Goal: Task Accomplishment & Management: Manage account settings

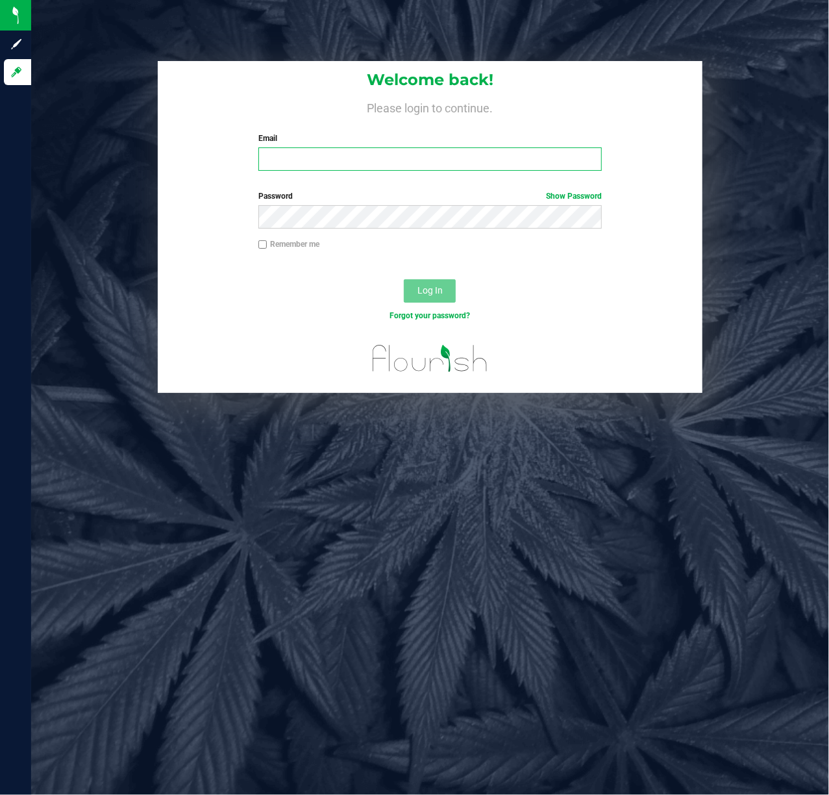
click at [333, 157] on input "Email" at bounding box center [430, 158] width 344 height 23
type input "[EMAIL_ADDRESS][DOMAIN_NAME]"
click at [443, 291] on button "Log In" at bounding box center [430, 290] width 52 height 23
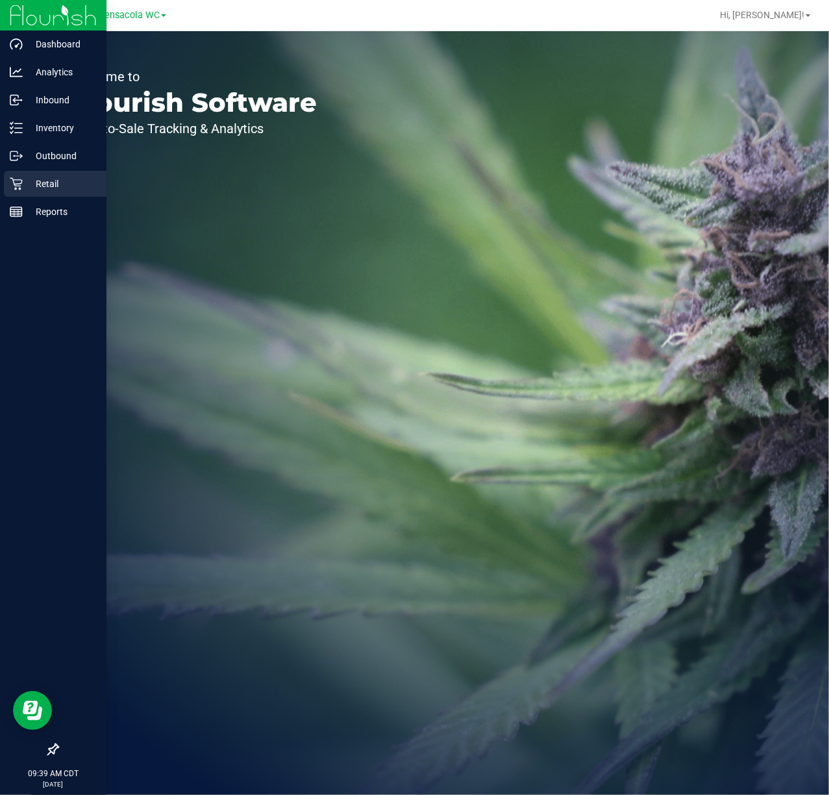
click at [4, 186] on div "Retail" at bounding box center [55, 184] width 103 height 26
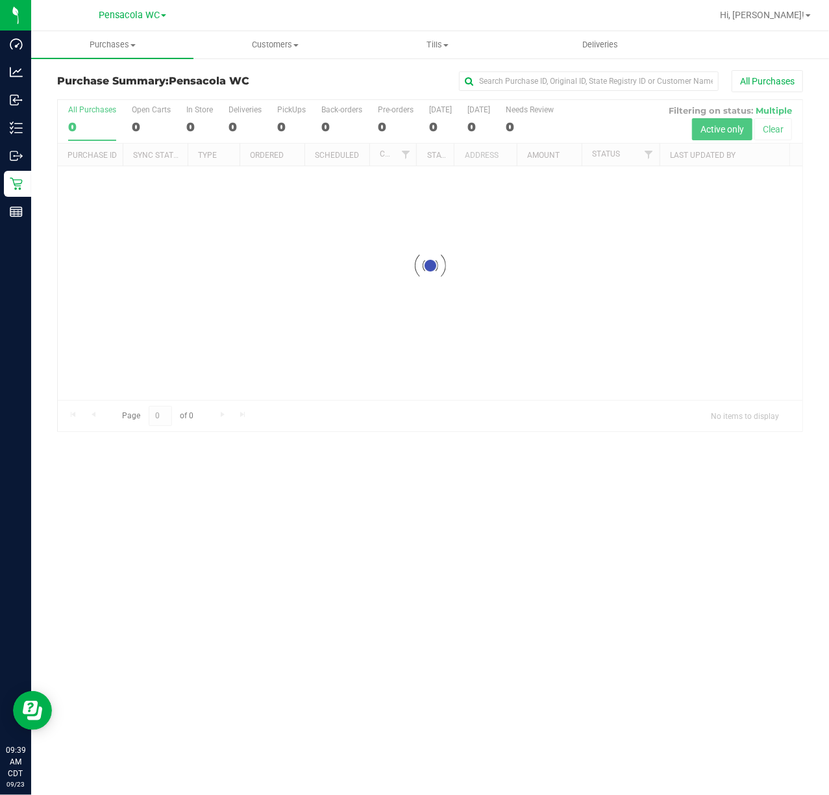
click at [416, 357] on div at bounding box center [430, 265] width 745 height 331
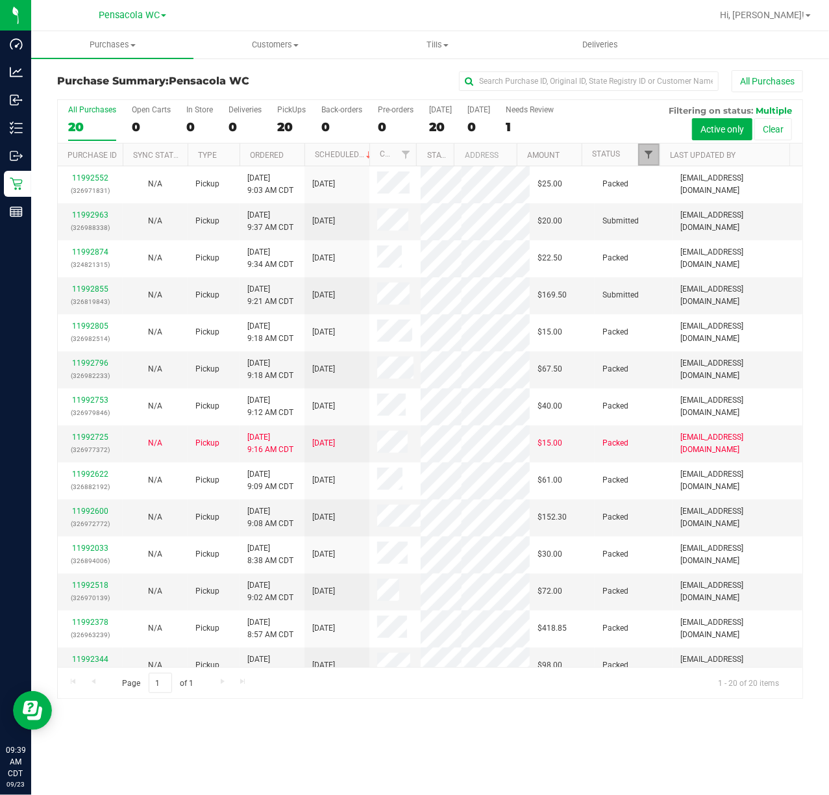
click at [648, 157] on span "Filter" at bounding box center [649, 154] width 10 height 10
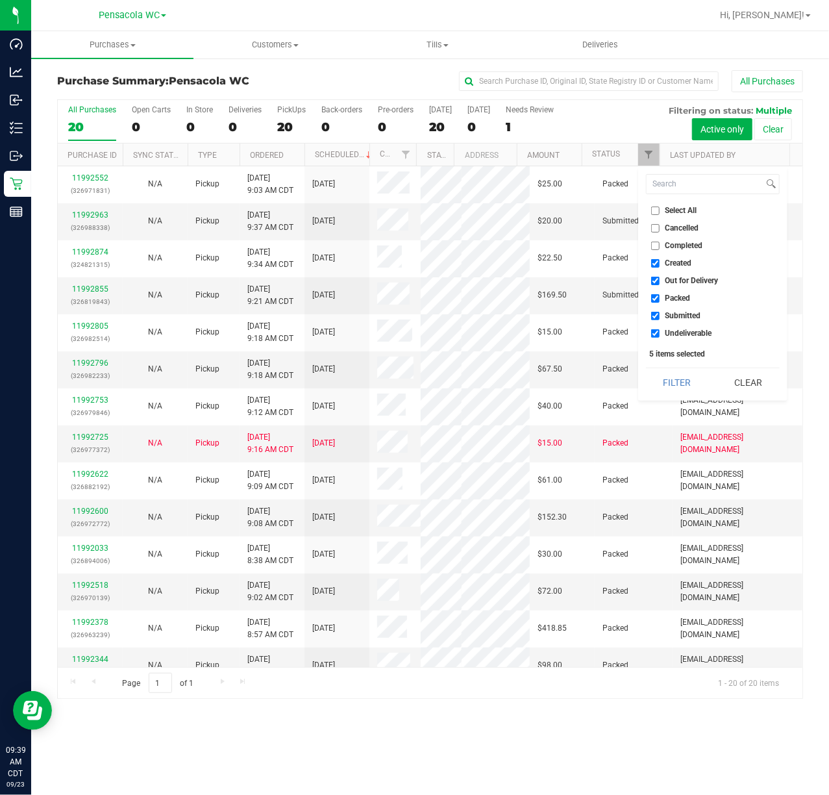
click at [657, 210] on input "Select All" at bounding box center [655, 211] width 8 height 8
checkbox input "true"
click at [674, 207] on span "Select All" at bounding box center [682, 211] width 32 height 8
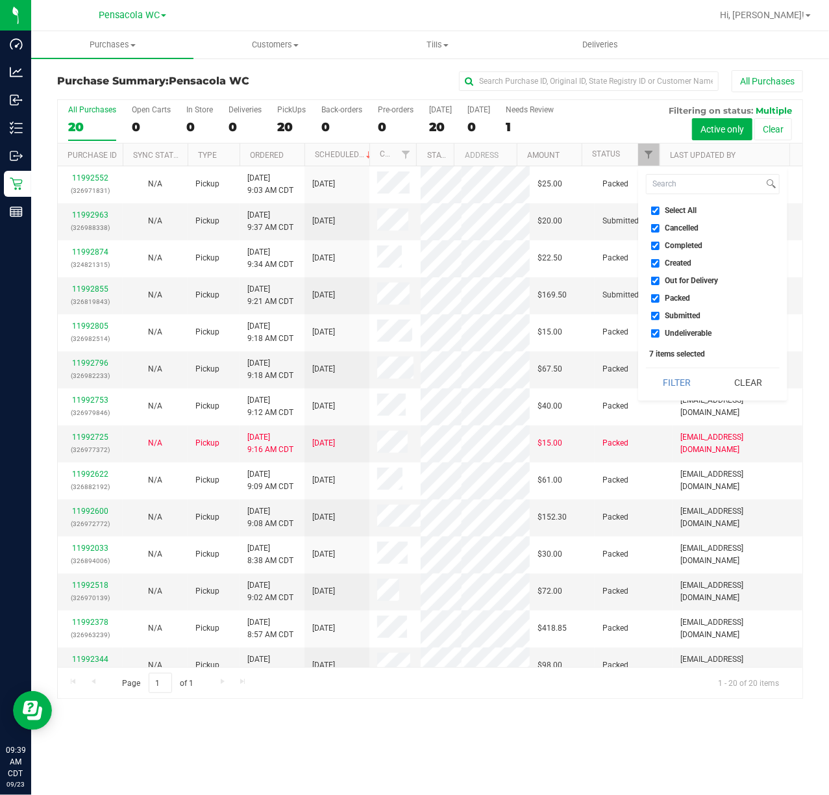
click at [660, 207] on input "Select All" at bounding box center [655, 211] width 8 height 8
checkbox input "false"
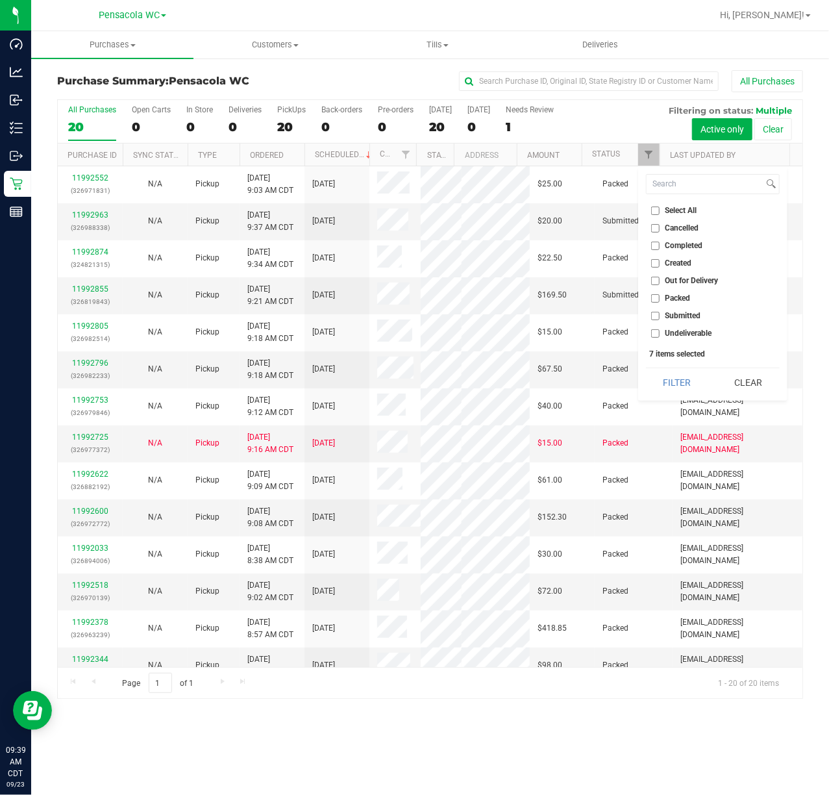
checkbox input "false"
click at [681, 318] on span "Submitted" at bounding box center [684, 316] width 36 height 8
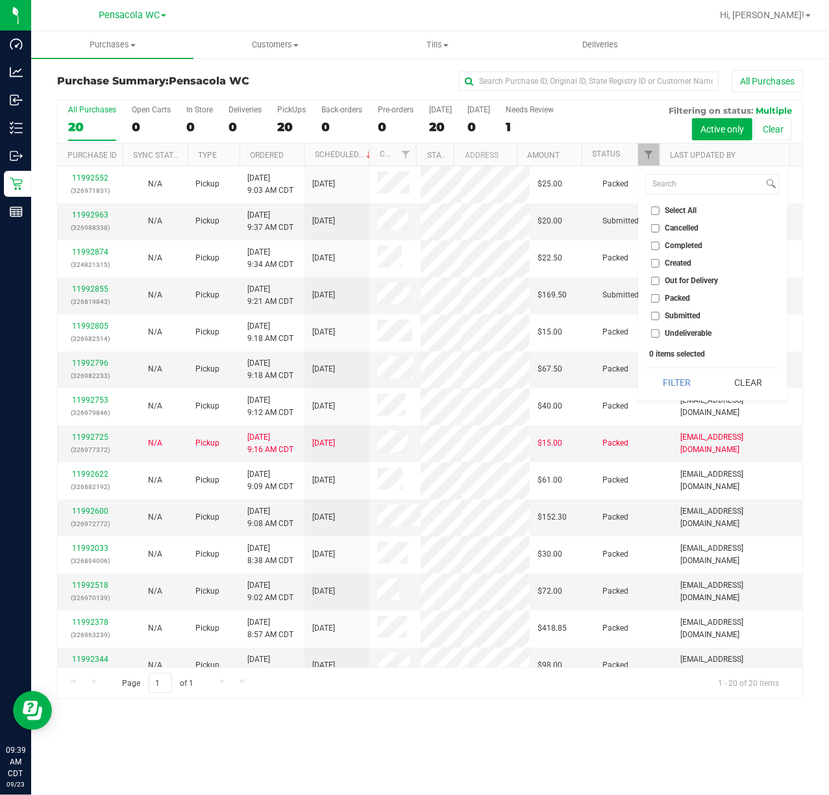
click at [660, 318] on input "Submitted" at bounding box center [655, 316] width 8 height 8
checkbox input "true"
click at [689, 385] on button "Filter" at bounding box center [677, 382] width 62 height 29
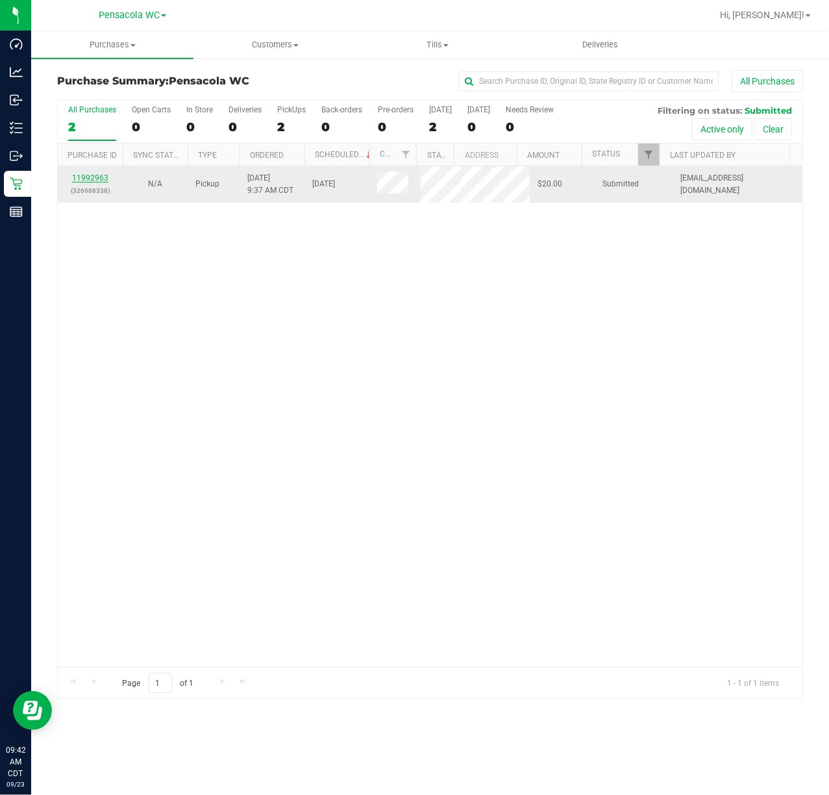
click at [92, 180] on link "11992963" at bounding box center [90, 177] width 36 height 9
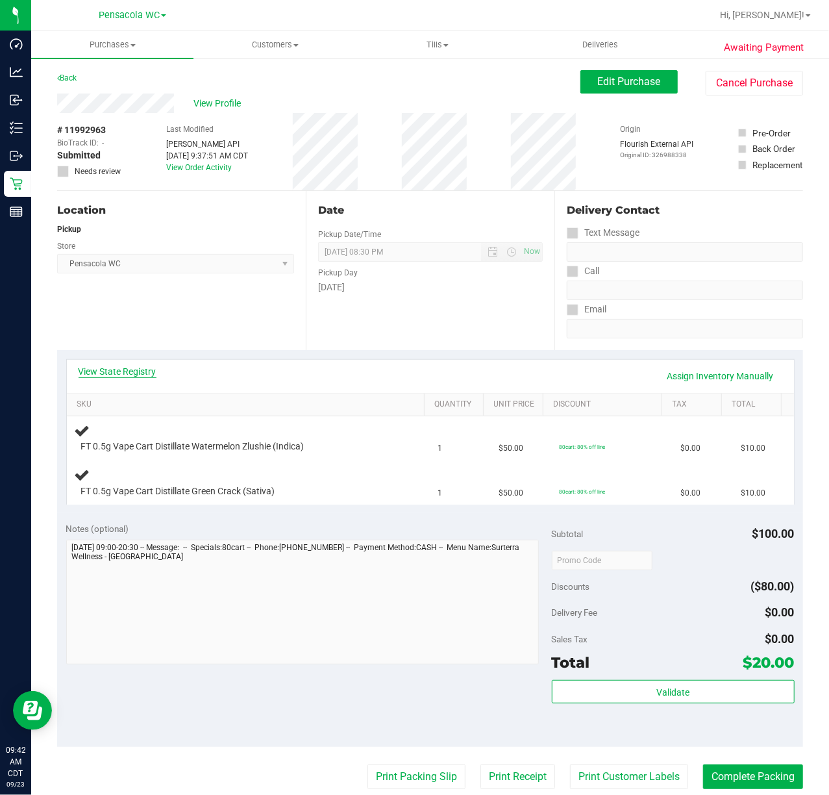
click at [125, 372] on link "View State Registry" at bounding box center [118, 371] width 78 height 13
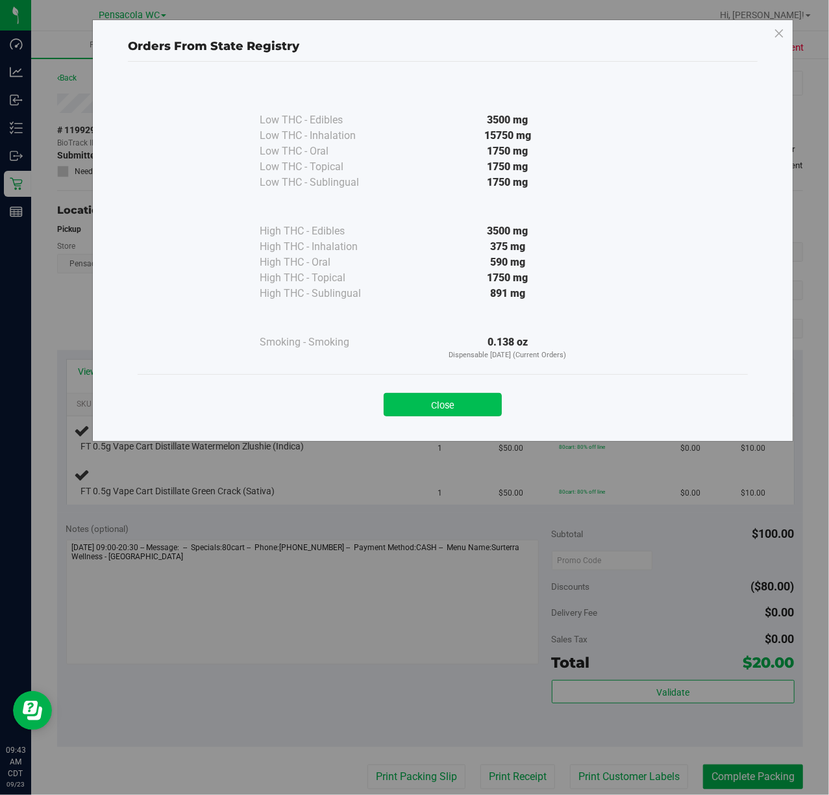
click at [460, 403] on button "Close" at bounding box center [443, 404] width 118 height 23
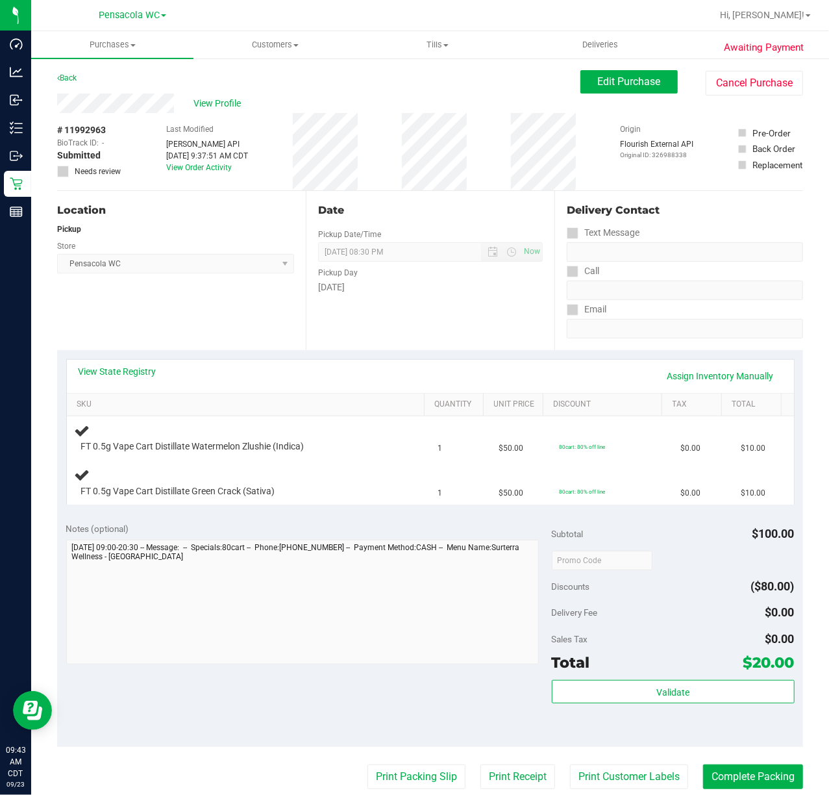
click at [140, 365] on link "View State Registry" at bounding box center [118, 371] width 78 height 13
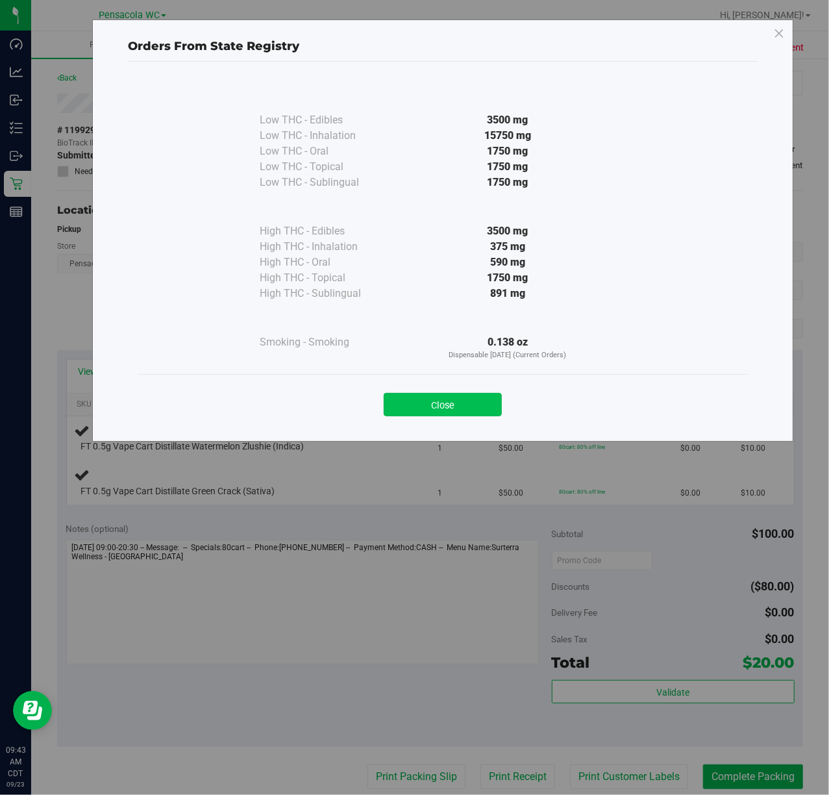
click at [460, 397] on button "Close" at bounding box center [443, 404] width 118 height 23
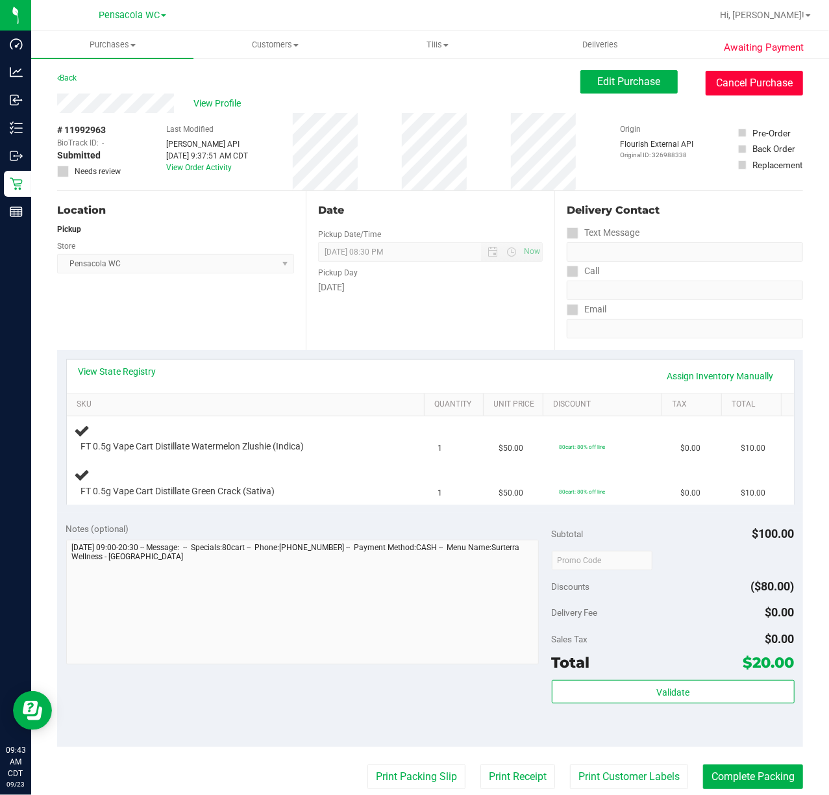
click at [765, 81] on button "Cancel Purchase" at bounding box center [754, 83] width 97 height 25
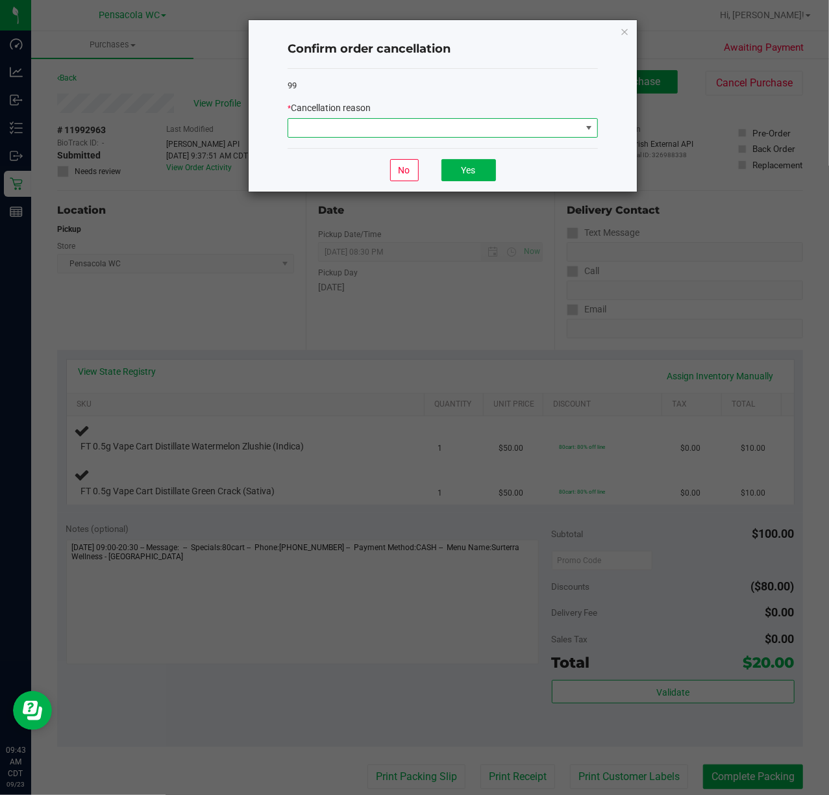
click at [557, 125] on span at bounding box center [434, 128] width 293 height 18
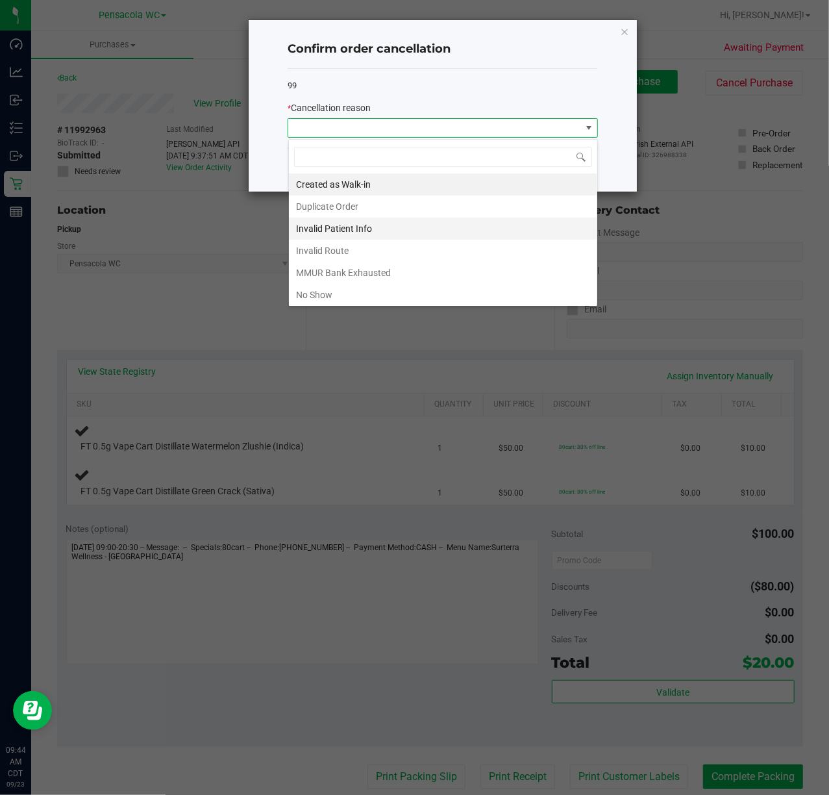
scroll to position [73, 0]
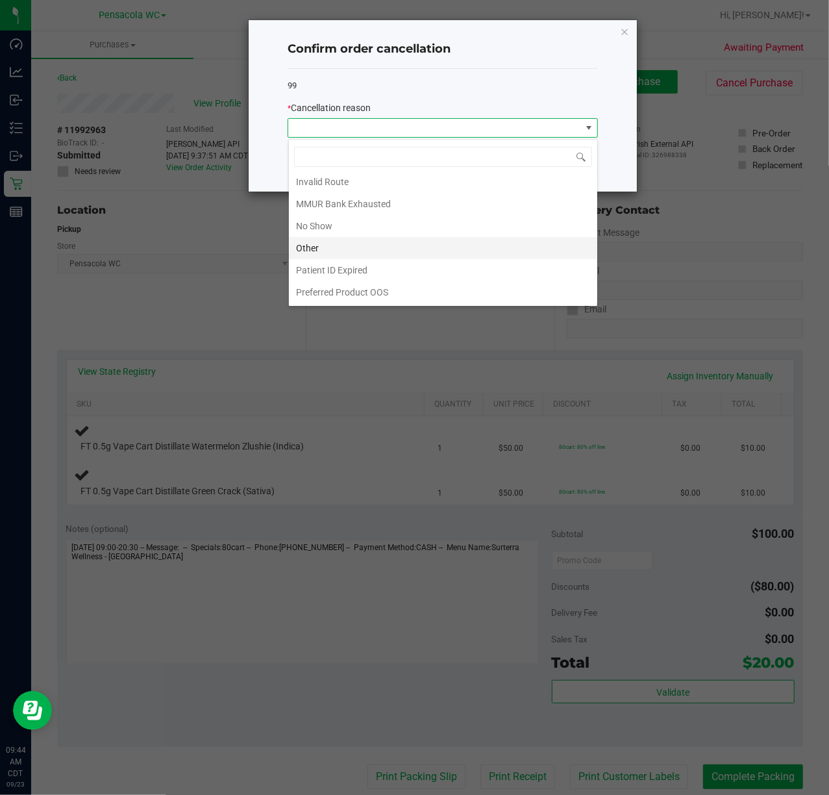
drag, startPoint x: 383, startPoint y: 291, endPoint x: 411, endPoint y: 246, distance: 53.4
click at [411, 246] on ul "Created as Walk-in Duplicate Order Invalid Patient Info Invalid Route MMUR Bank…" at bounding box center [443, 204] width 309 height 199
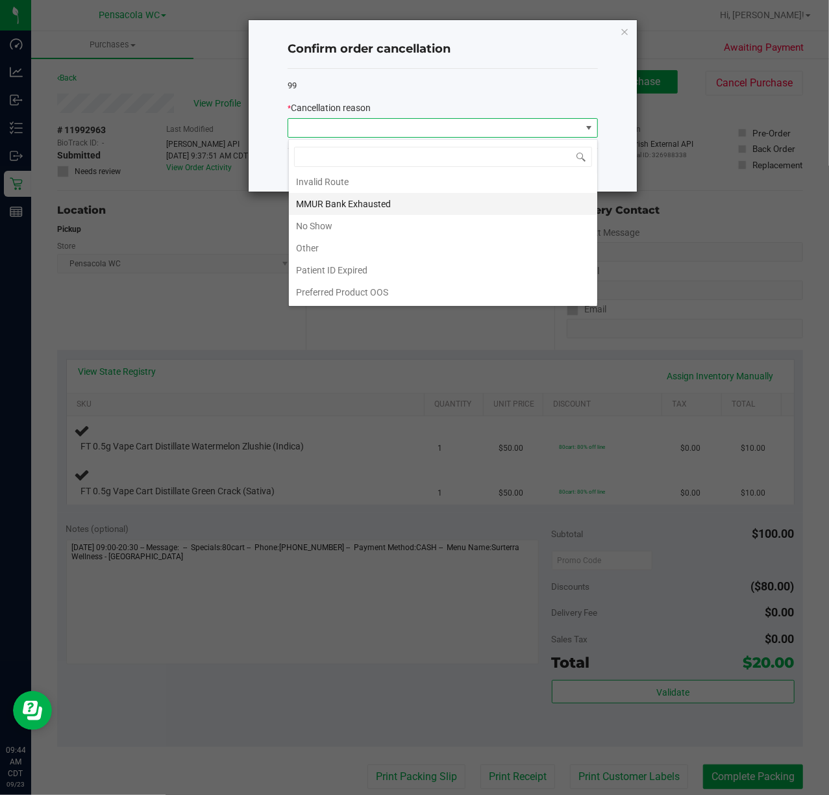
click at [399, 197] on li "MMUR Bank Exhausted" at bounding box center [443, 204] width 309 height 22
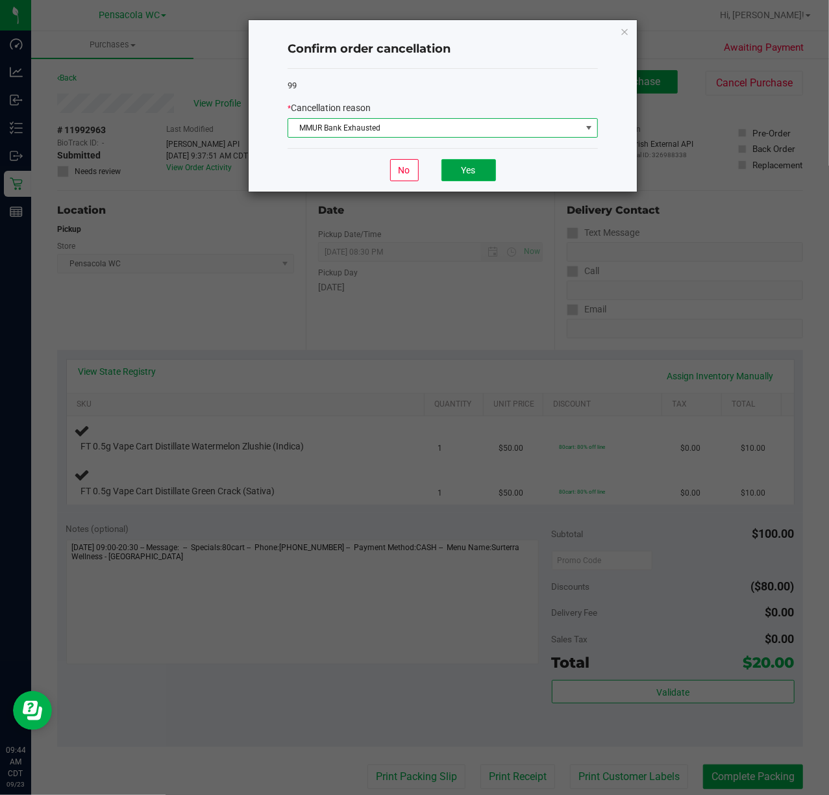
click at [457, 172] on button "Yes" at bounding box center [469, 170] width 55 height 22
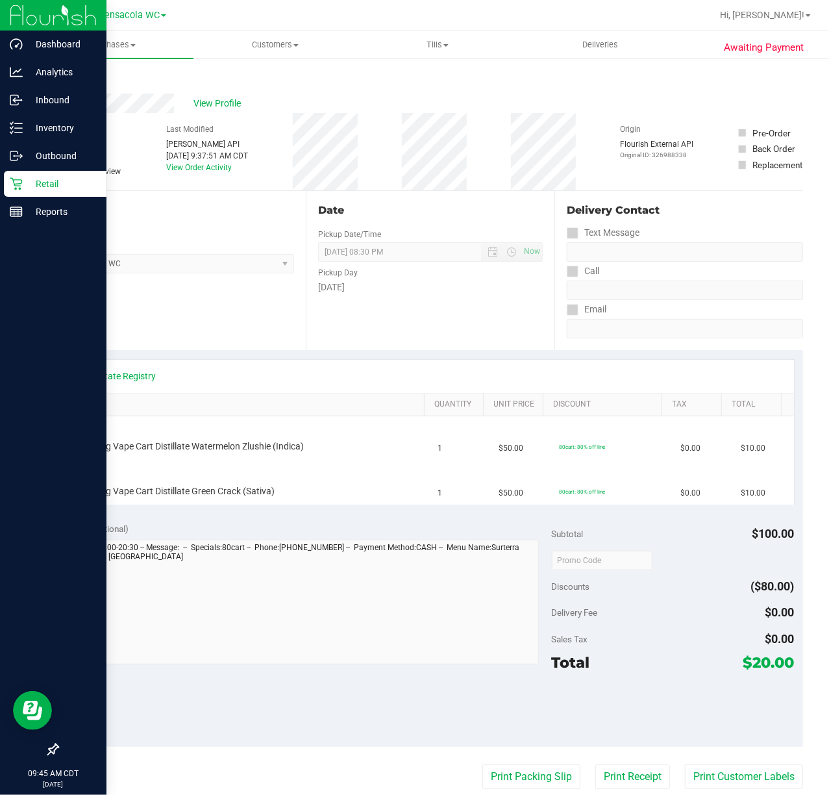
click at [21, 183] on icon at bounding box center [16, 183] width 13 height 13
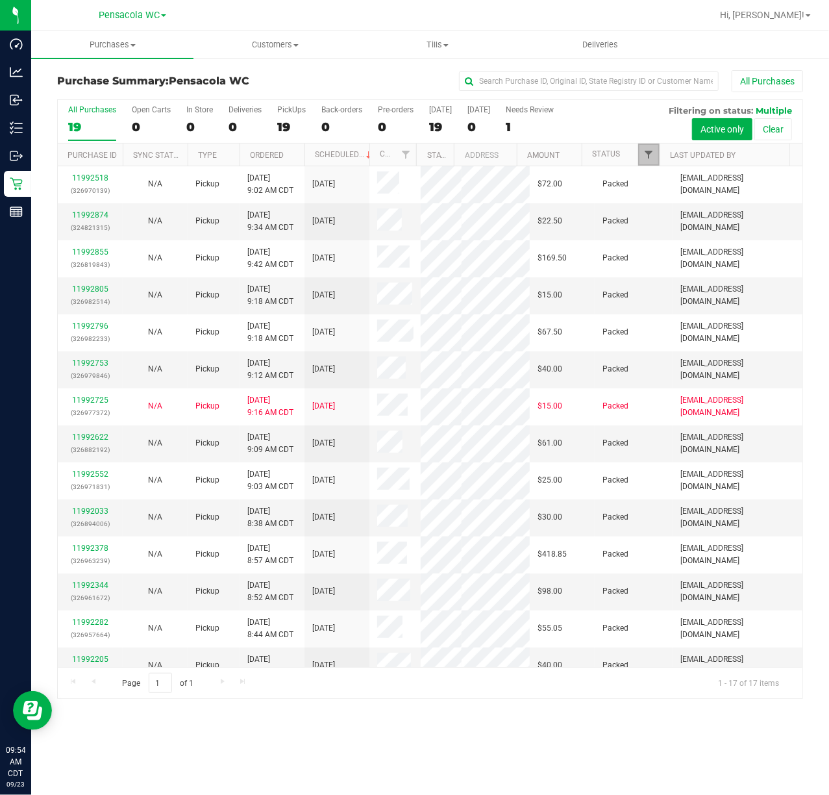
click at [648, 155] on span "Filter" at bounding box center [649, 154] width 10 height 10
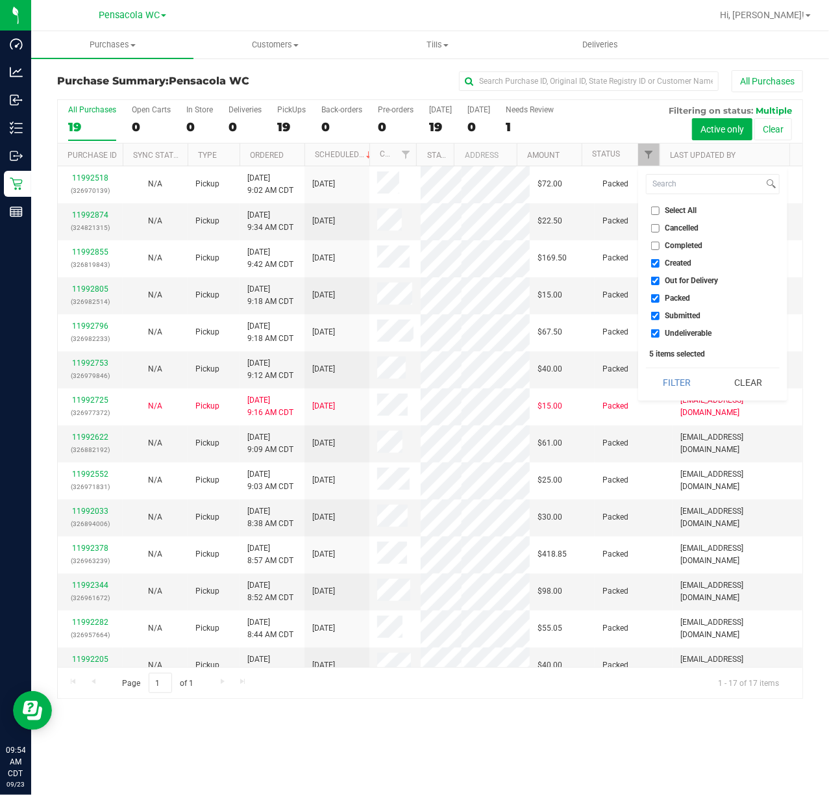
click at [681, 212] on span "Select All" at bounding box center [682, 211] width 32 height 8
click at [660, 212] on input "Select All" at bounding box center [655, 211] width 8 height 8
checkbox input "true"
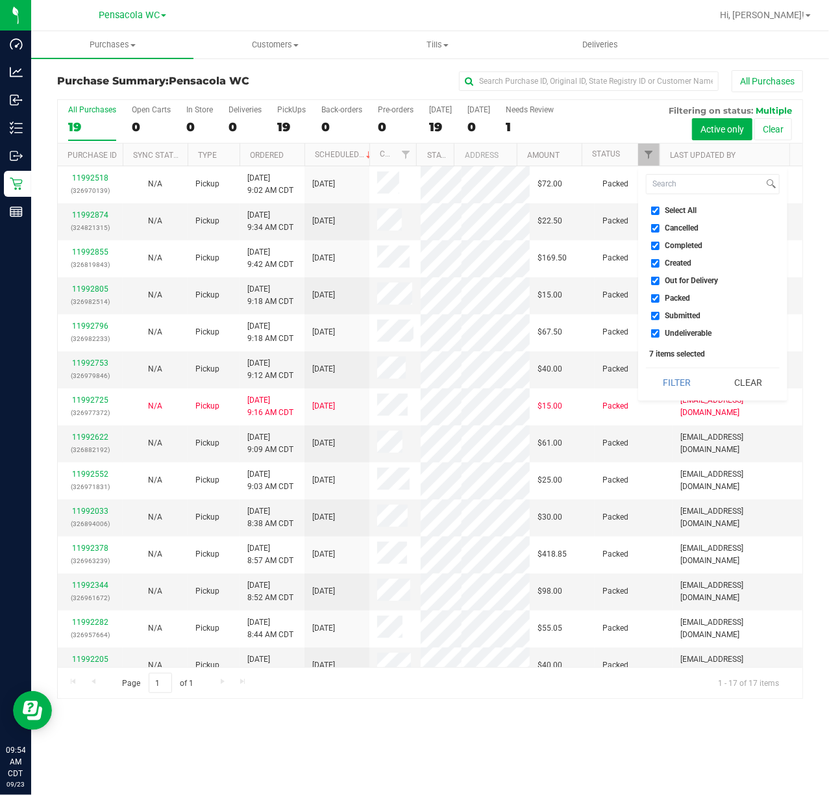
click at [687, 213] on span "Select All" at bounding box center [682, 211] width 32 height 8
click at [660, 213] on input "Select All" at bounding box center [655, 211] width 8 height 8
checkbox input "false"
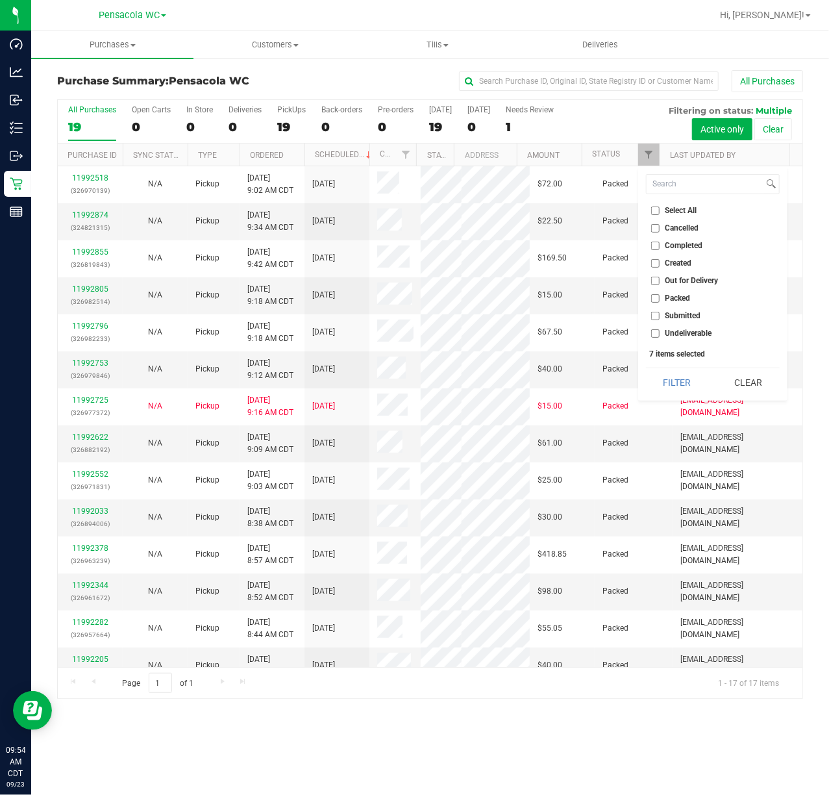
checkbox input "false"
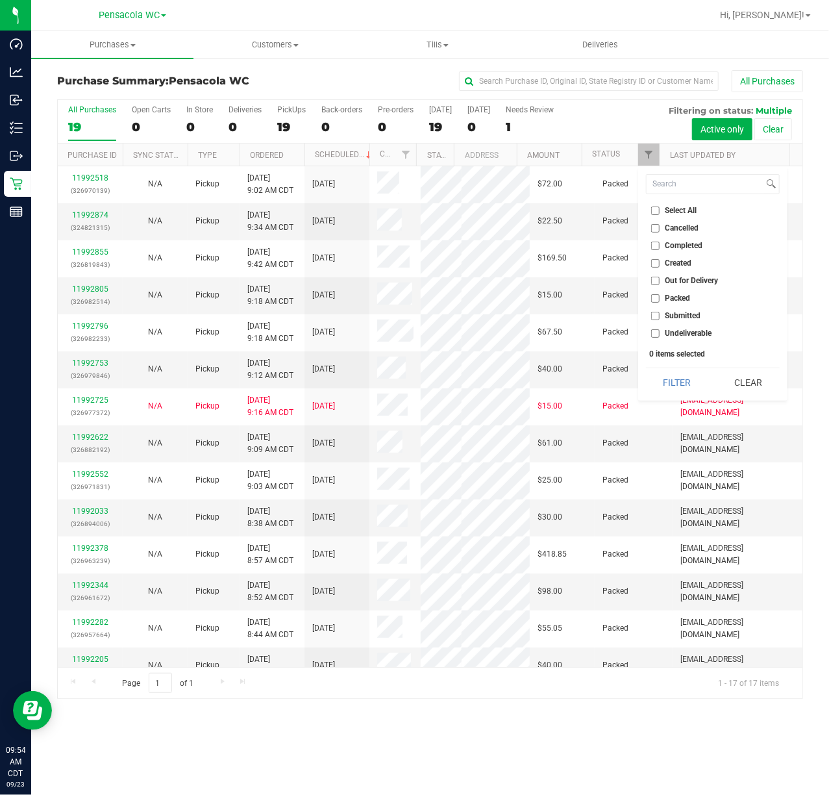
click at [689, 315] on span "Submitted" at bounding box center [684, 316] width 36 height 8
click at [660, 315] on input "Submitted" at bounding box center [655, 316] width 8 height 8
checkbox input "true"
click at [688, 384] on button "Filter" at bounding box center [677, 382] width 62 height 29
